Goal: Transaction & Acquisition: Obtain resource

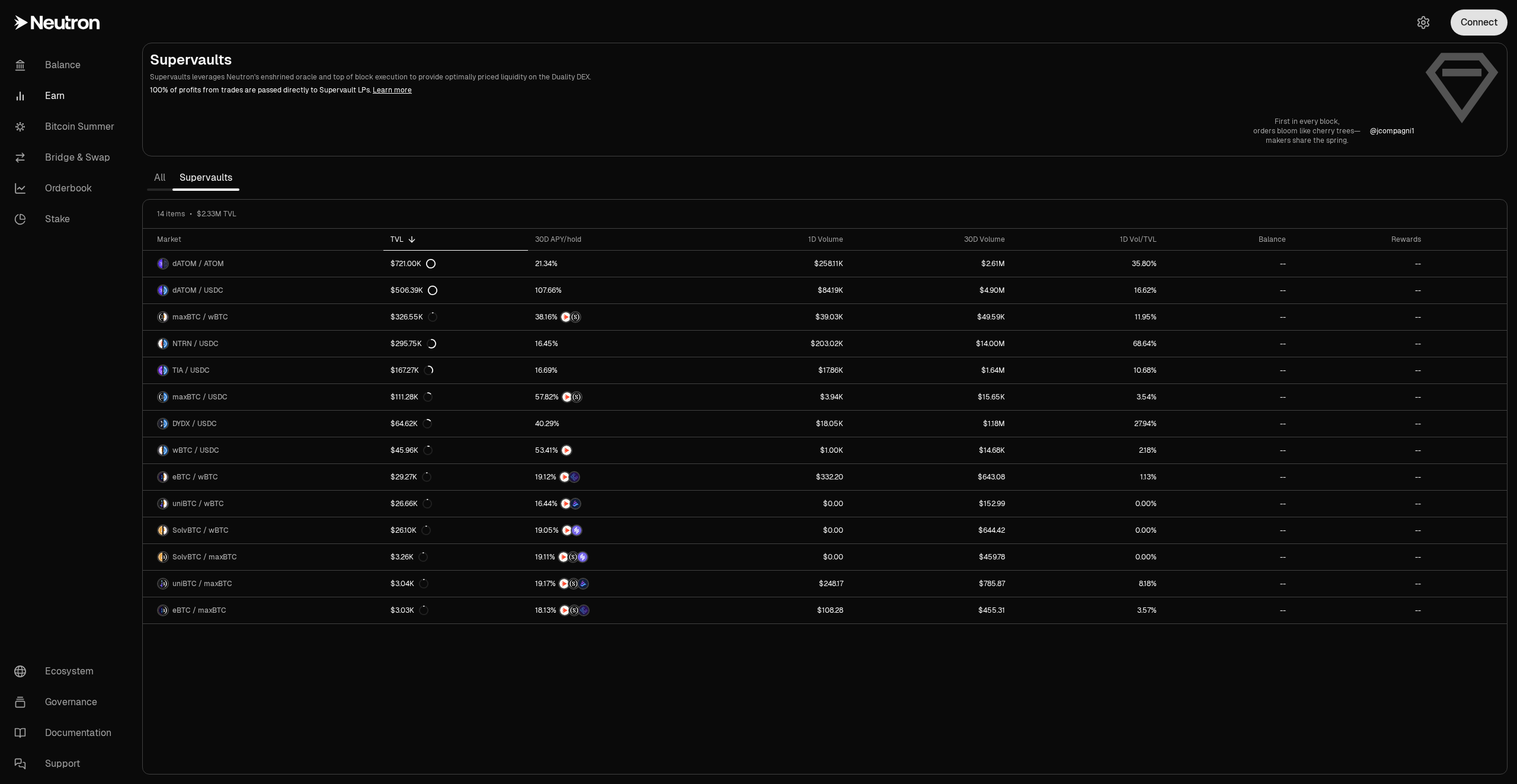
click at [1480, 21] on button "Connect" at bounding box center [1479, 22] width 57 height 26
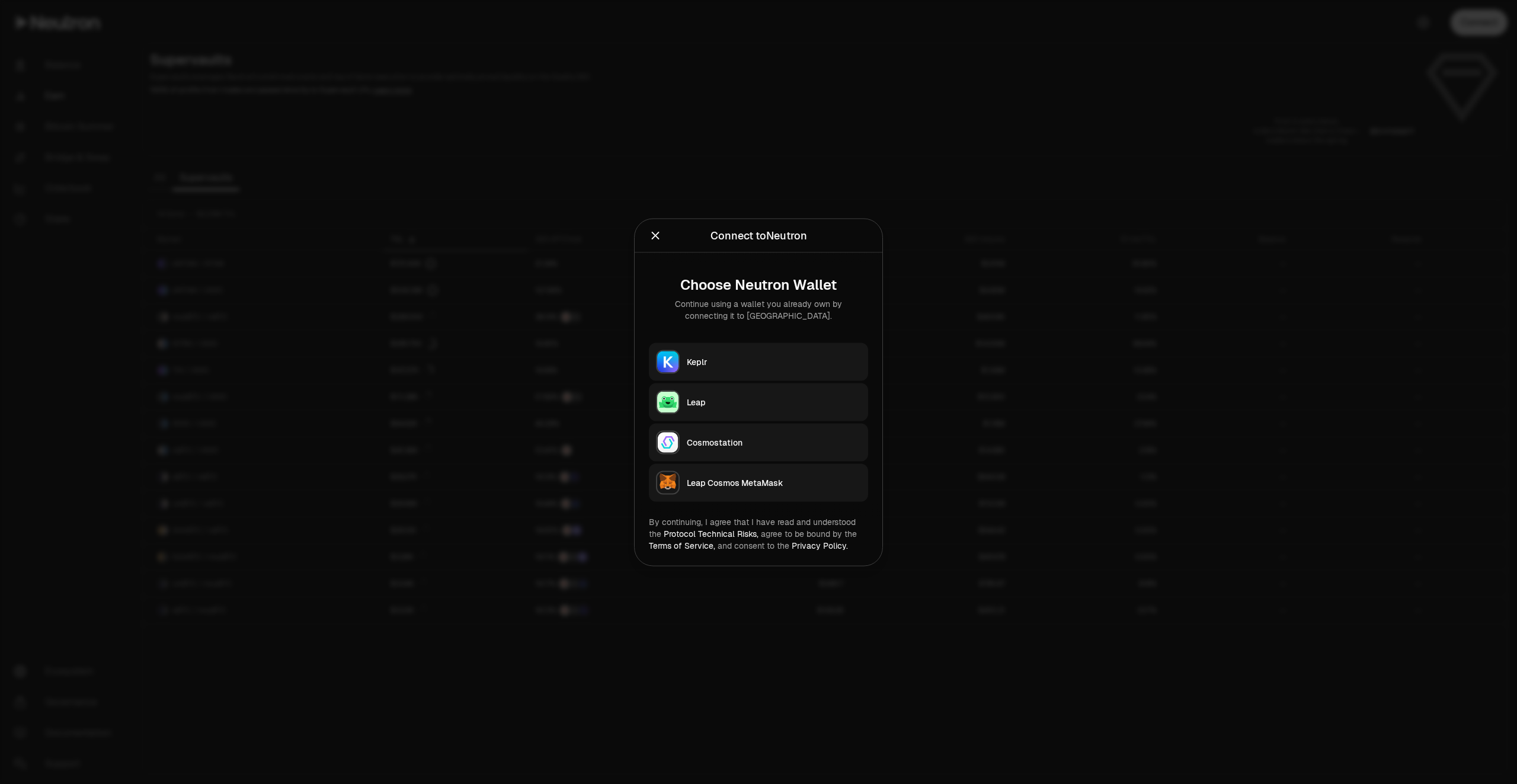
click at [697, 354] on button "Keplr" at bounding box center [759, 361] width 219 height 38
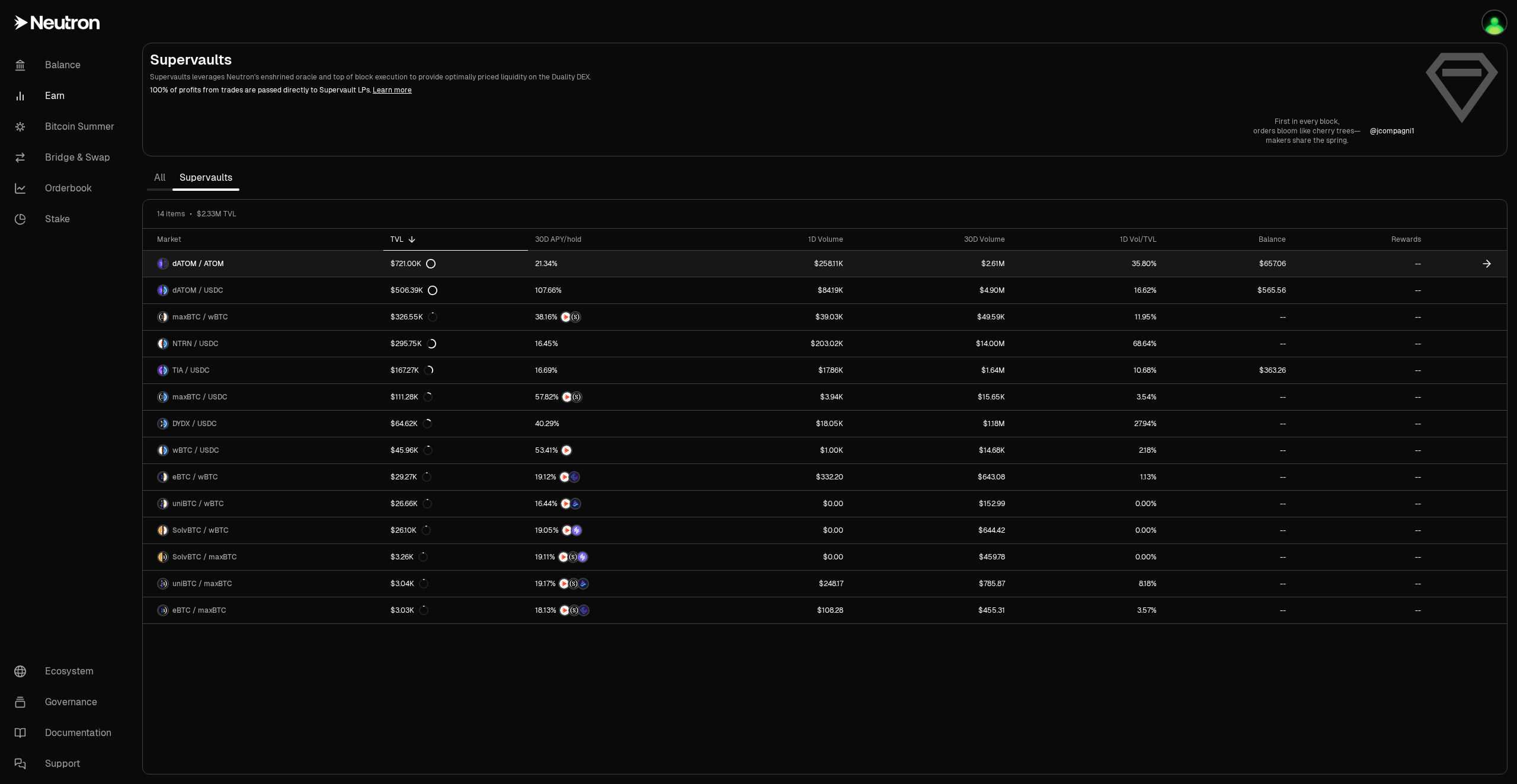
click at [1493, 265] on link at bounding box center [1468, 264] width 79 height 26
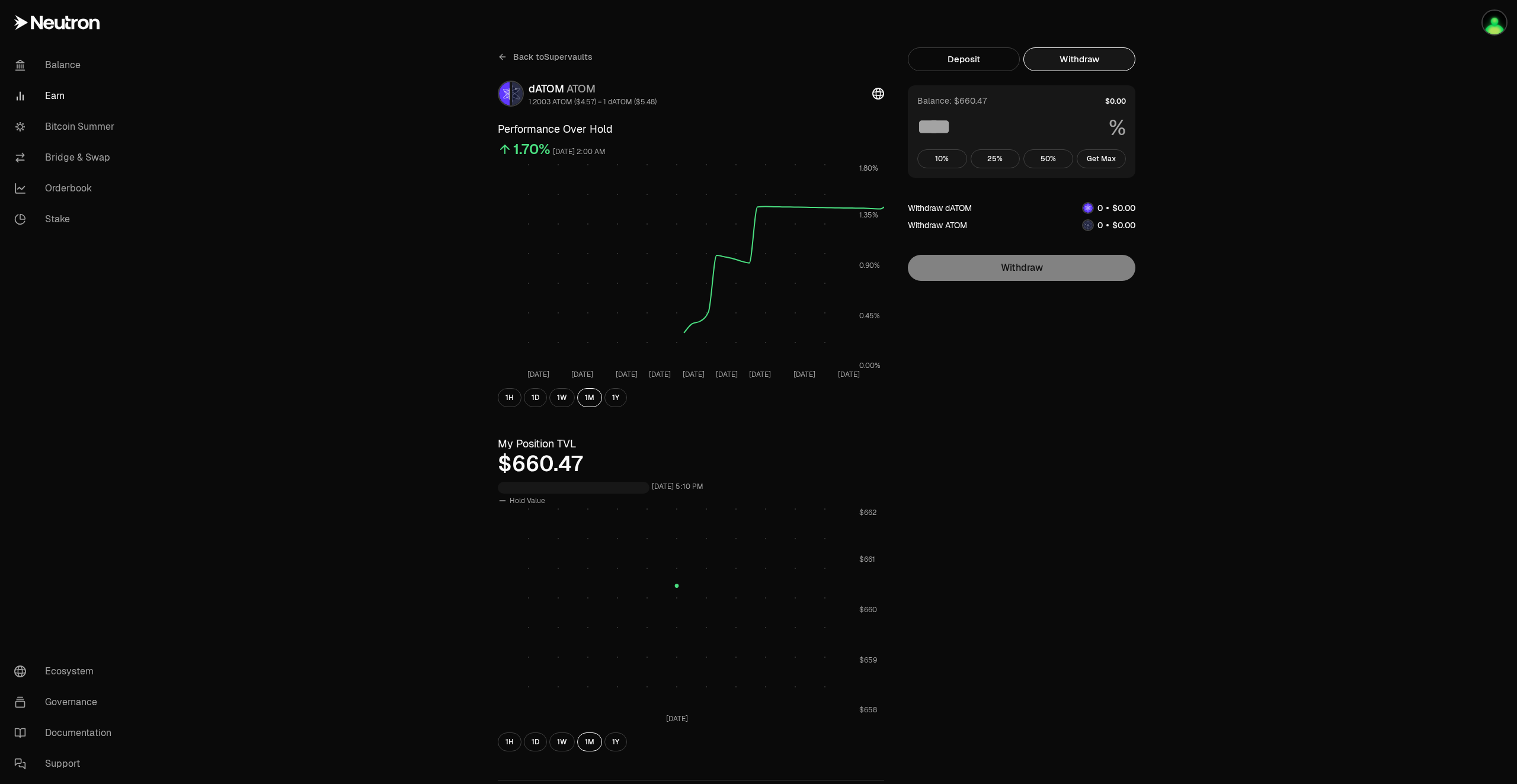
click at [1106, 60] on button "Withdraw" at bounding box center [1080, 59] width 112 height 24
click at [1106, 158] on button "Get Max" at bounding box center [1102, 159] width 50 height 19
type input "***"
